Goal: Transaction & Acquisition: Purchase product/service

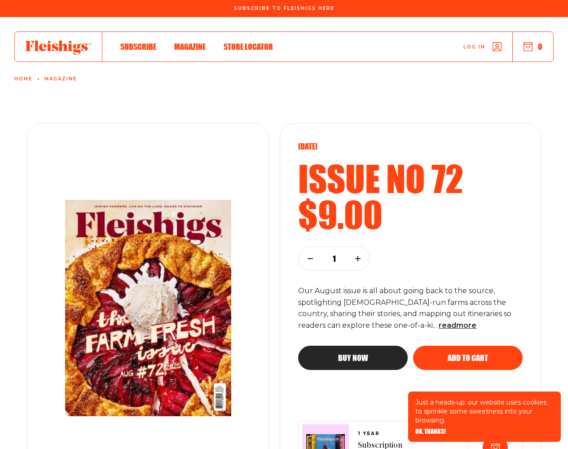
click at [430, 429] on span "OK, THANKS!" at bounding box center [431, 425] width 31 height 6
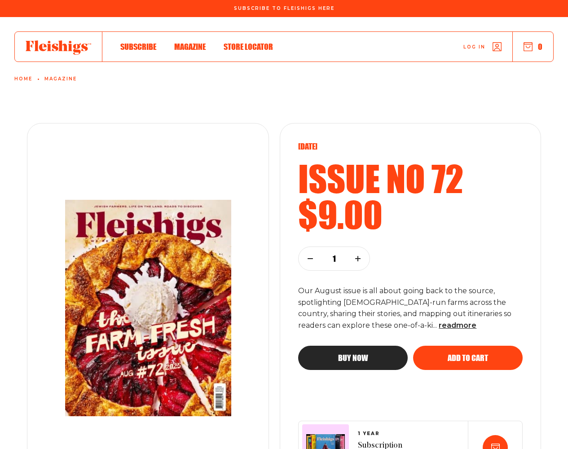
click at [468, 354] on span "Add to cart" at bounding box center [468, 350] width 40 height 8
click at [310, 259] on use "button" at bounding box center [310, 259] width 4 height 0
click at [468, 354] on span "Add to cart" at bounding box center [468, 350] width 40 height 8
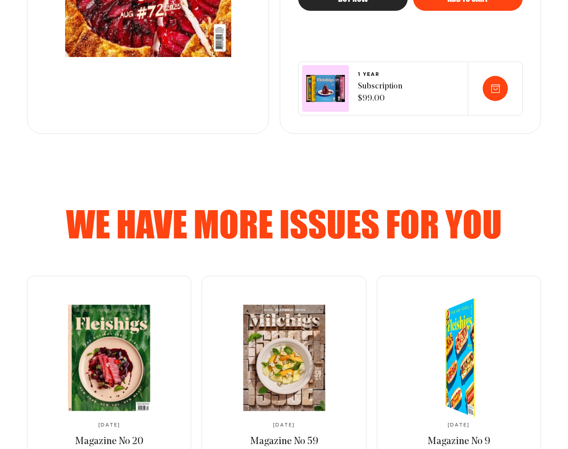
scroll to position [539, 0]
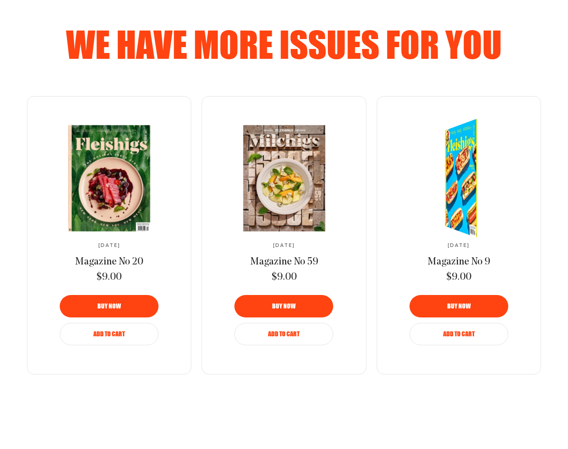
click at [459, 331] on span "Add to Cart" at bounding box center [458, 328] width 31 height 6
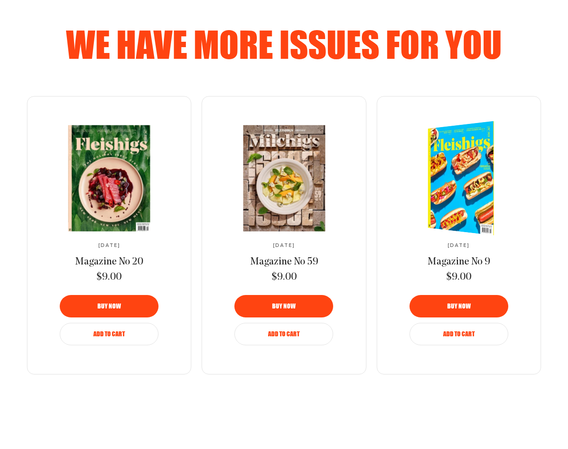
click at [284, 331] on span "Add to Cart" at bounding box center [283, 328] width 31 height 6
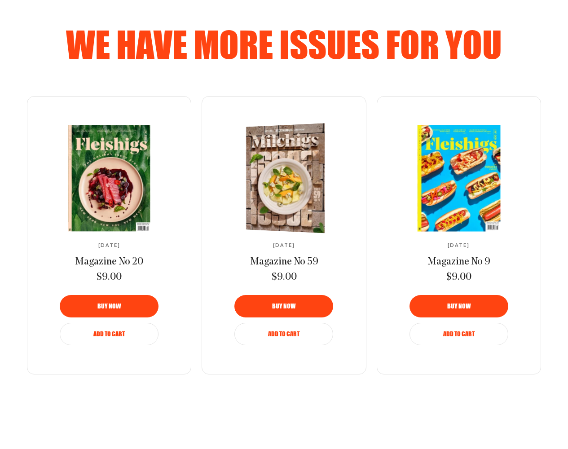
scroll to position [719, 0]
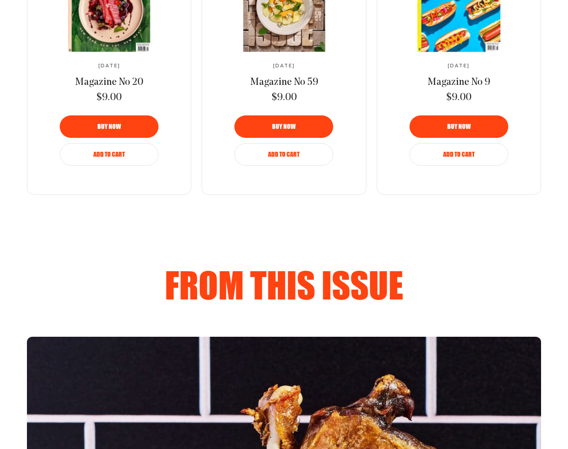
click at [109, 151] on span "Add to Cart" at bounding box center [108, 148] width 31 height 6
